Goal: Task Accomplishment & Management: Manage account settings

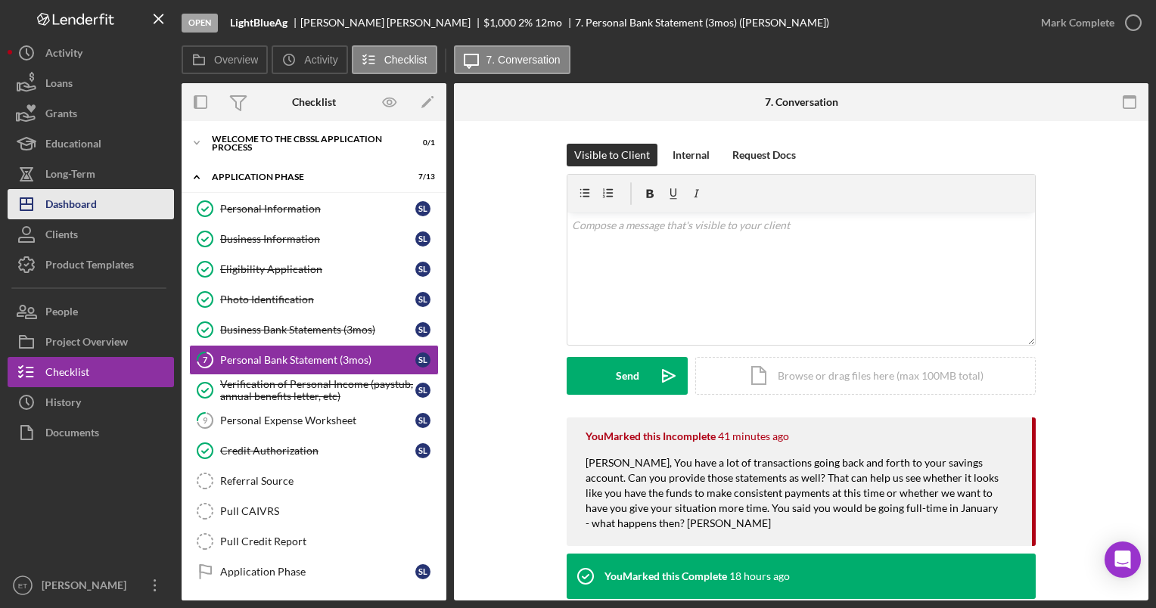
click at [98, 199] on button "Icon/Dashboard Dashboard" at bounding box center [91, 204] width 166 height 30
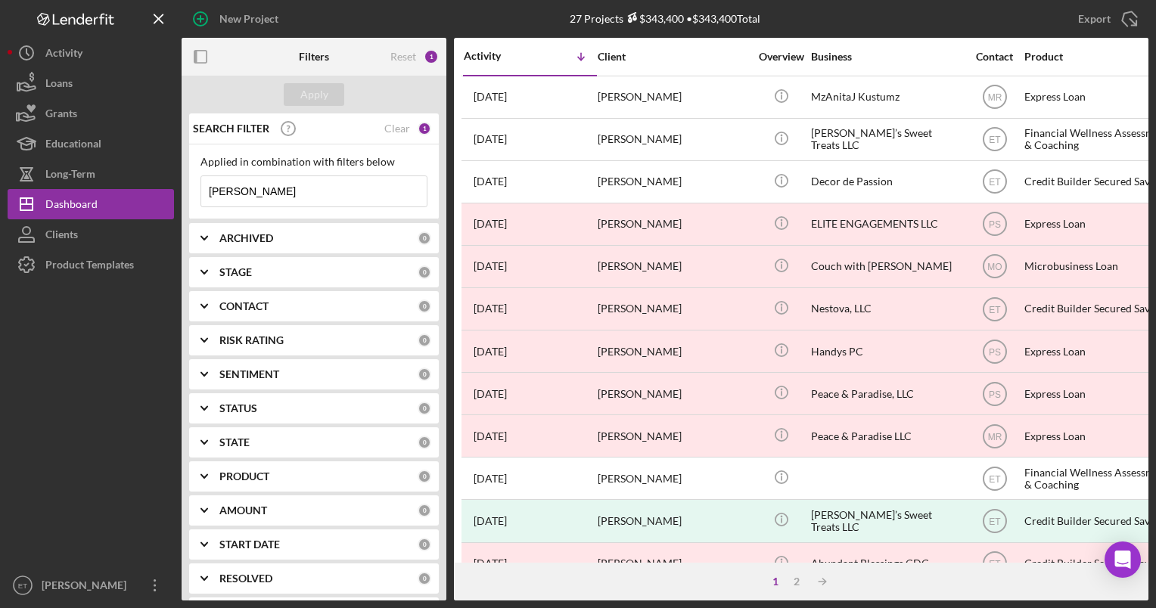
click at [262, 190] on input "[PERSON_NAME]" at bounding box center [313, 191] width 225 height 30
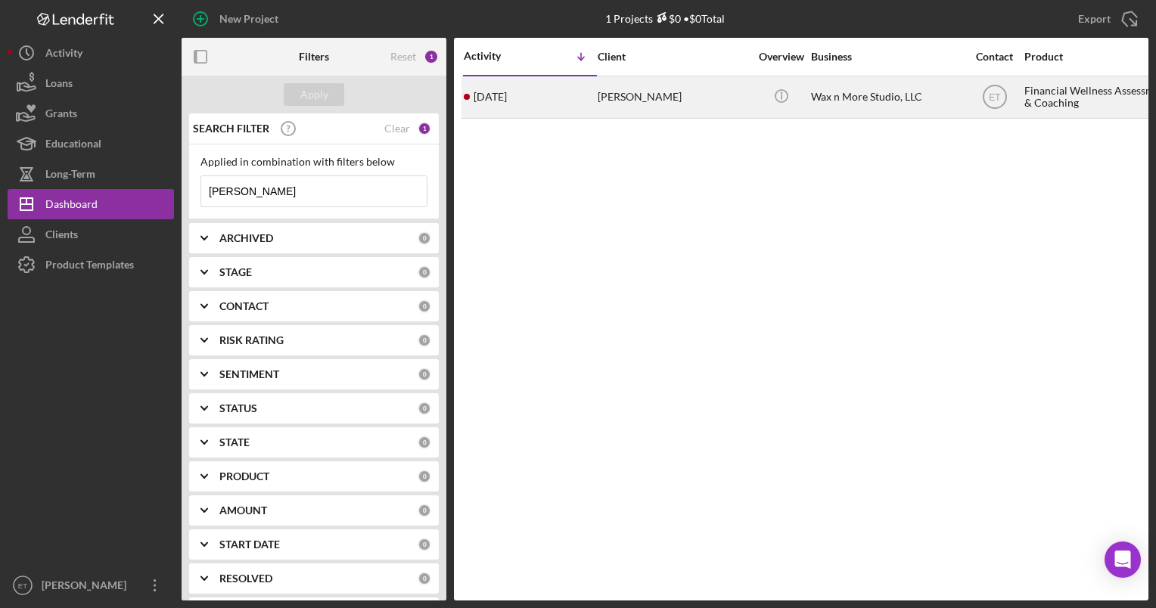
type input "[PERSON_NAME]"
click at [672, 97] on div "[PERSON_NAME]" at bounding box center [672, 97] width 151 height 40
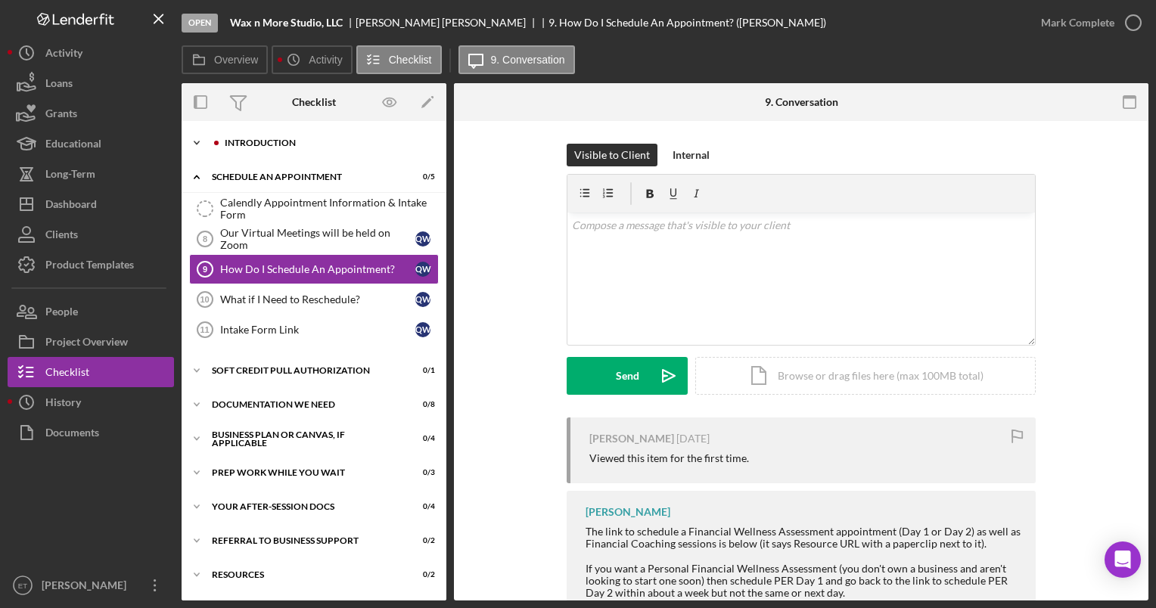
click at [250, 145] on div "Introduction" at bounding box center [326, 142] width 203 height 9
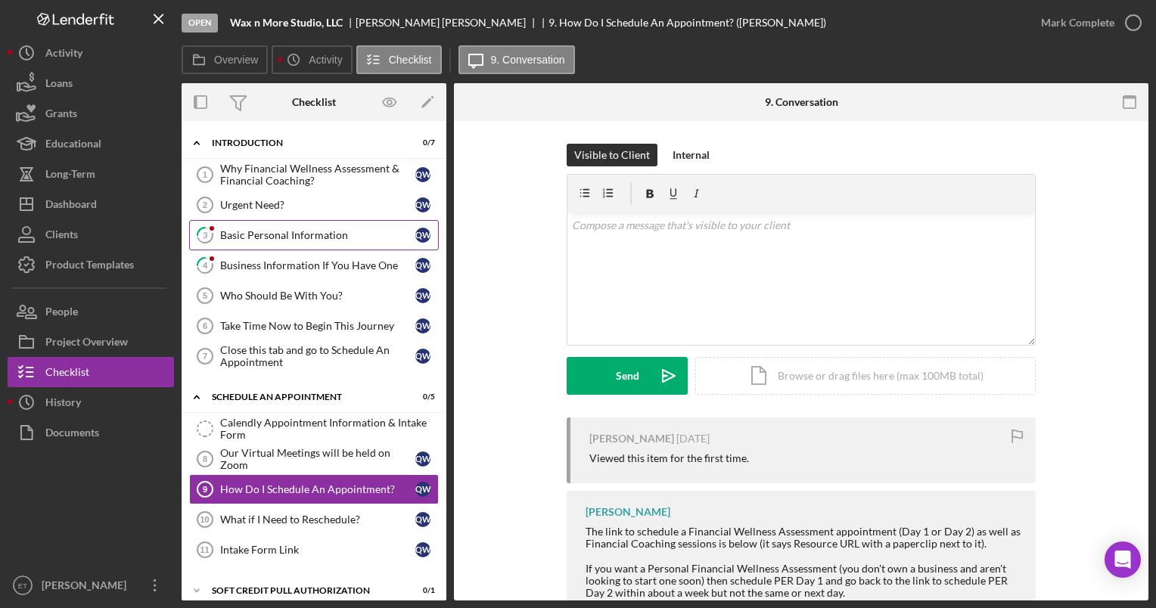
click at [265, 227] on link "3 Basic Personal Information Q W" at bounding box center [314, 235] width 250 height 30
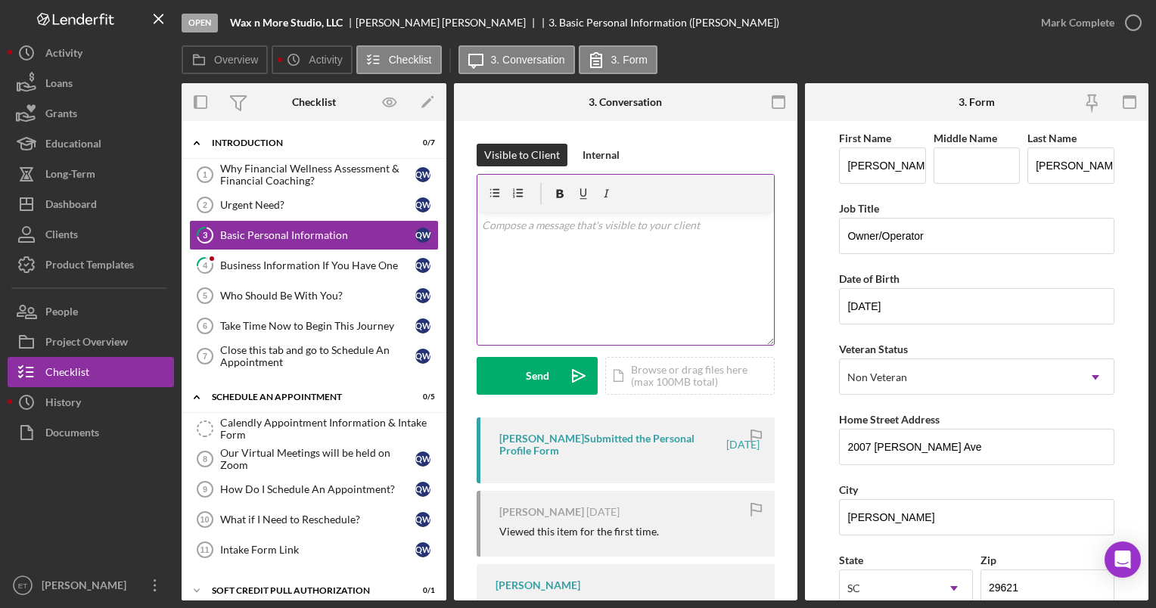
click at [686, 260] on div "v Color teal Color pink Remove color Add row above Add row below Add column bef…" at bounding box center [625, 279] width 296 height 132
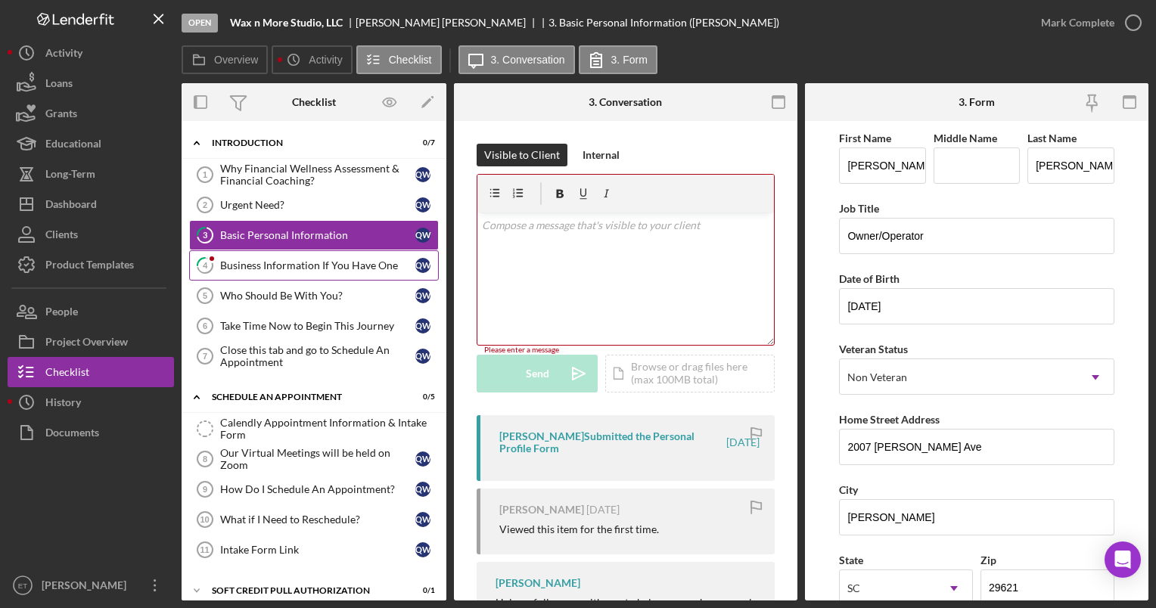
click at [321, 267] on div "Business Information If You Have One" at bounding box center [317, 265] width 195 height 12
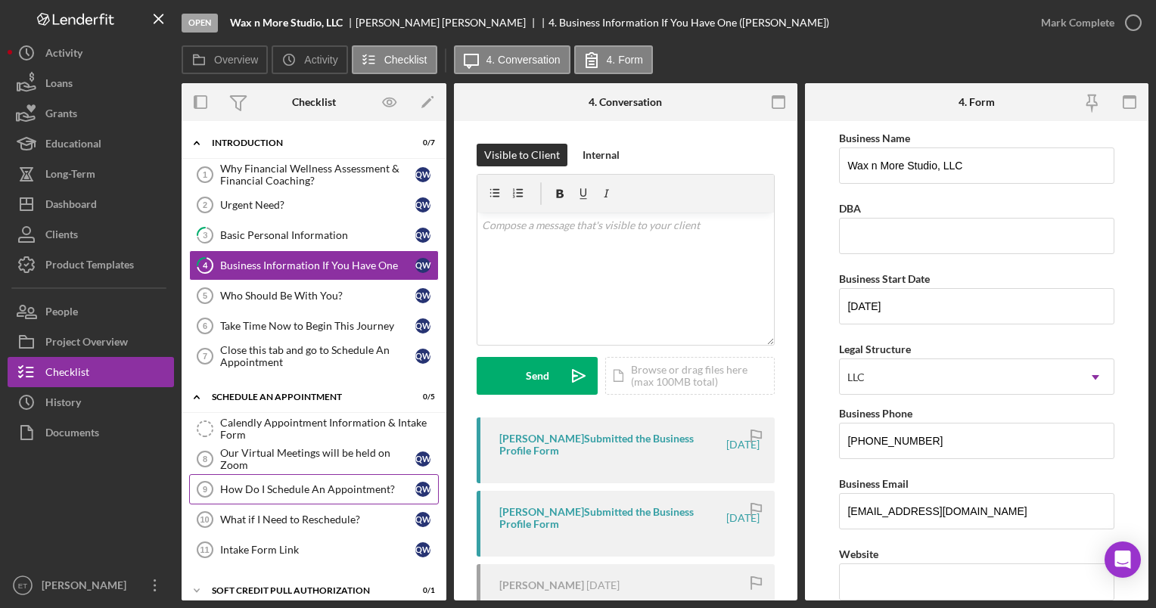
click at [324, 490] on div "How Do I Schedule An Appointment?" at bounding box center [317, 489] width 195 height 12
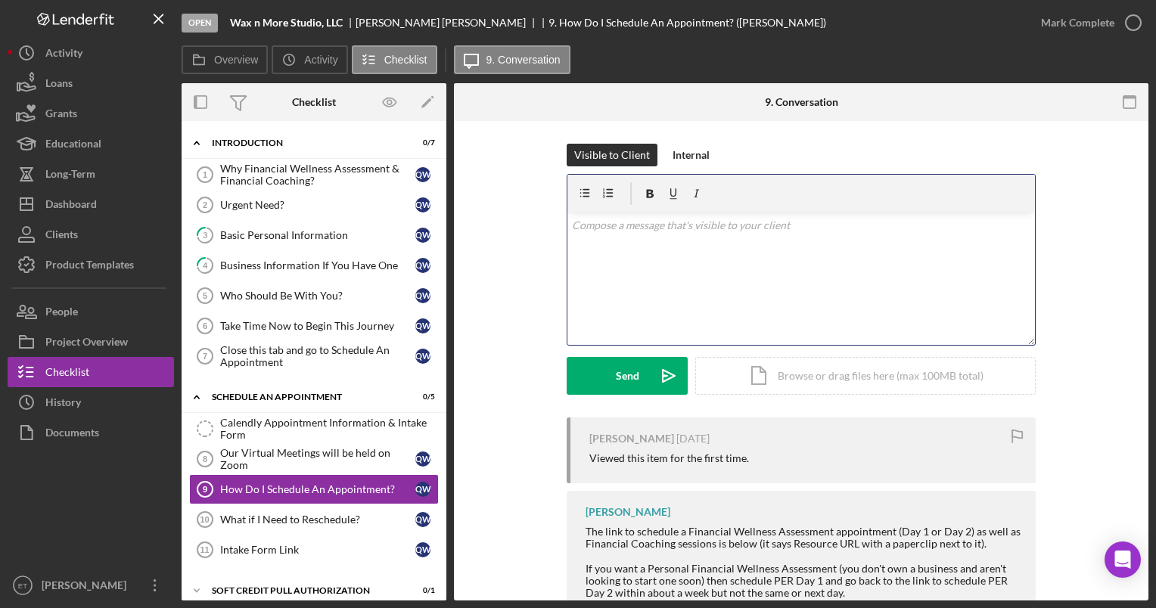
click at [647, 260] on div "v Color teal Color pink Remove color Add row above Add row below Add column bef…" at bounding box center [800, 279] width 467 height 132
